Goal: Task Accomplishment & Management: Manage account settings

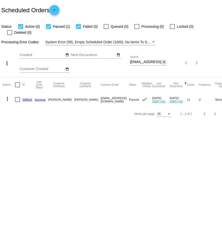
click at [165, 60] on mat-icon "close" at bounding box center [165, 62] width 4 height 4
click at [160, 59] on div "search" at bounding box center [148, 63] width 37 height 8
click at [163, 59] on mat-icon "search" at bounding box center [164, 63] width 6 height 8
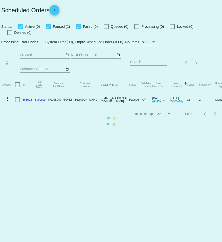
click at [160, 77] on mat-table "Actions Id Last Cycle Status Customer FirstName Customer LastName Customer Emai…" at bounding box center [111, 92] width 222 height 30
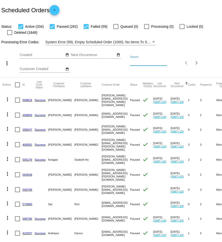
click at [149, 62] on input "Search" at bounding box center [148, 62] width 37 height 4
paste input "[EMAIL_ADDRESS][DOMAIN_NAME]"
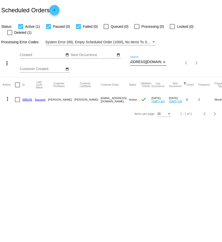
type input "[EMAIL_ADDRESS][DOMAIN_NAME]"
click at [12, 30] on div at bounding box center [9, 32] width 5 height 5
click at [10, 35] on input "Deleted (1)" at bounding box center [10, 35] width 0 height 0
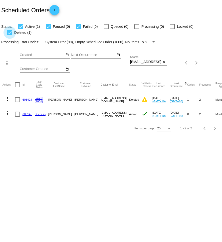
click at [12, 30] on div at bounding box center [9, 32] width 5 height 5
click at [10, 35] on input "Deleted (1)" at bounding box center [10, 35] width 0 height 0
checkbox input "false"
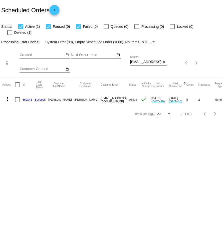
click at [7, 96] on mat-icon "more_vert" at bounding box center [8, 99] width 6 height 6
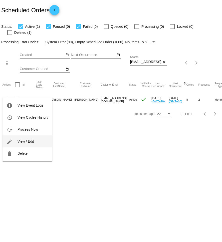
click at [32, 139] on span "View / Edit" at bounding box center [26, 141] width 17 height 4
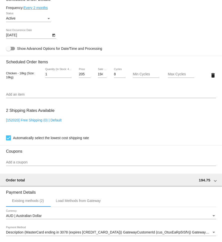
scroll to position [297, 0]
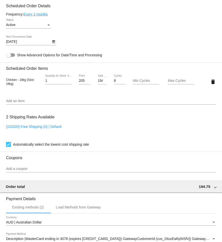
click at [55, 45] on icon "Open calendar" at bounding box center [54, 42] width 4 height 6
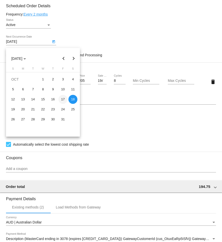
click at [63, 99] on div "17" at bounding box center [63, 99] width 9 height 9
type input "10/17/2025"
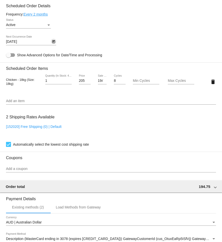
click at [55, 45] on icon "Open calendar" at bounding box center [54, 42] width 4 height 6
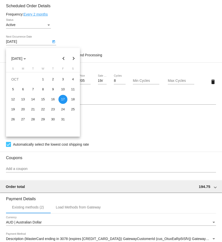
click at [92, 35] on div at bounding box center [111, 121] width 222 height 242
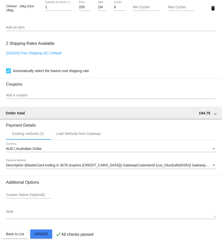
scroll to position [379, 0]
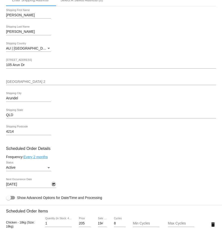
scroll to position [154, 0]
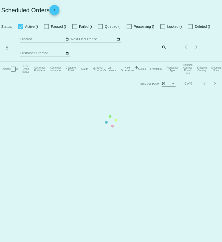
checkbox input "true"
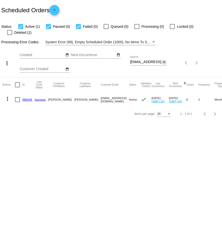
click at [165, 60] on mat-icon "close" at bounding box center [165, 62] width 4 height 4
